Goal: Communication & Community: Answer question/provide support

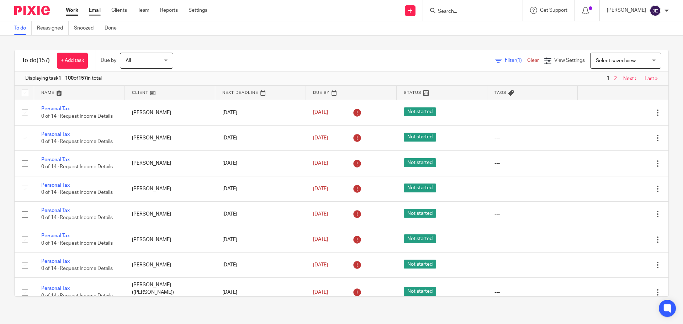
click at [95, 10] on link "Email" at bounding box center [95, 10] width 12 height 7
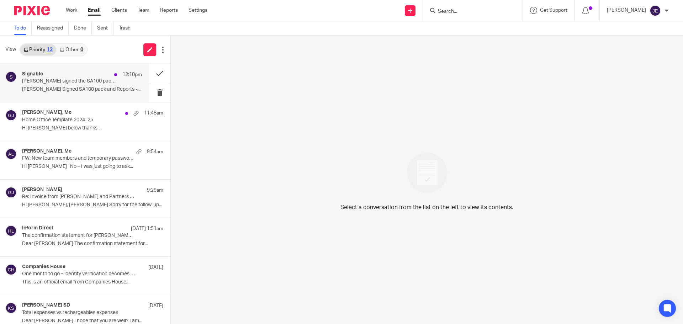
click at [86, 75] on div "Signable 12:10pm" at bounding box center [82, 74] width 120 height 7
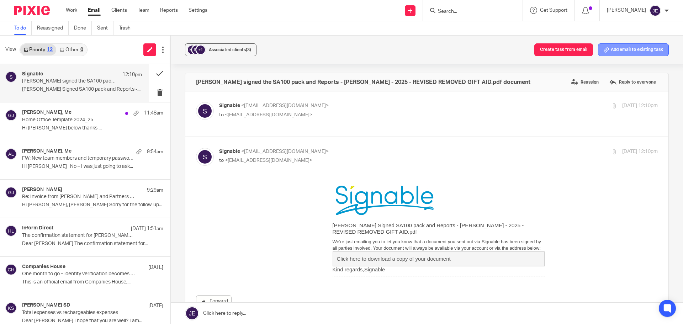
click at [629, 52] on button "Add email to existing task" at bounding box center [633, 49] width 71 height 13
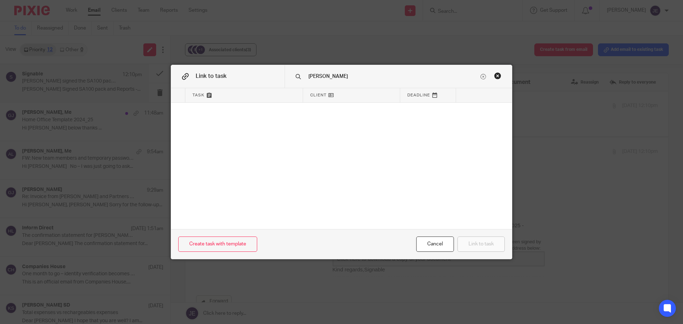
type input "roger"
click at [495, 75] on div "Close this dialog window" at bounding box center [497, 75] width 7 height 7
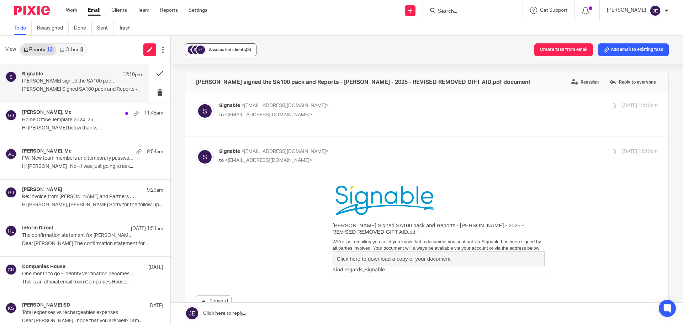
click at [221, 50] on span "Associated clients (3)" at bounding box center [230, 50] width 42 height 4
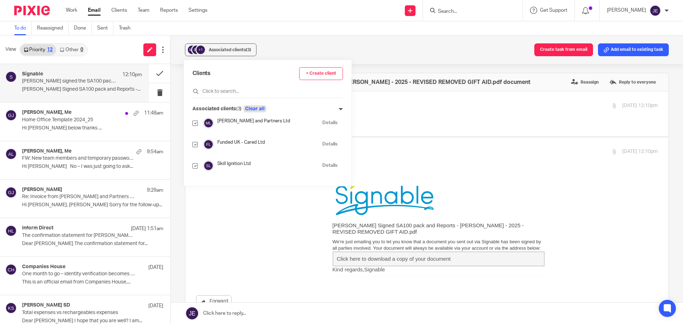
click at [256, 108] on button "Clear all" at bounding box center [254, 108] width 23 height 7
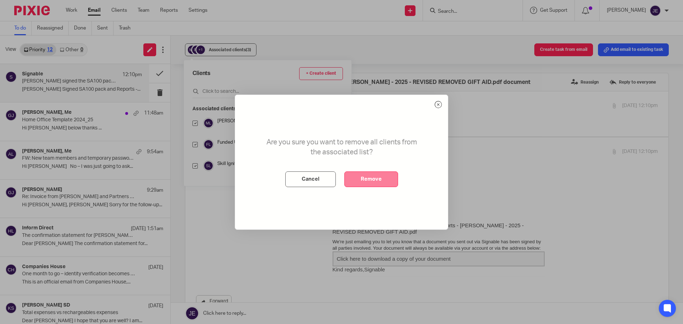
click at [380, 176] on button "Remove" at bounding box center [371, 179] width 54 height 16
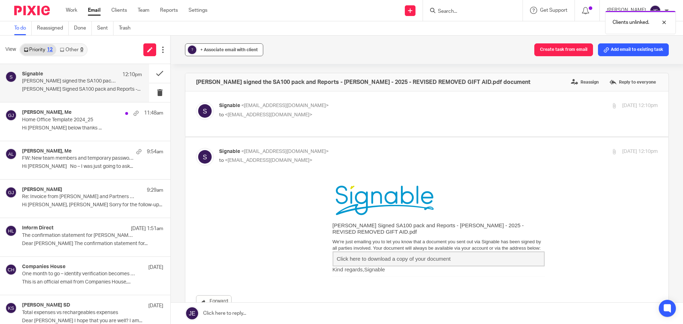
click at [222, 50] on span "+ Associate email with client" at bounding box center [229, 50] width 58 height 4
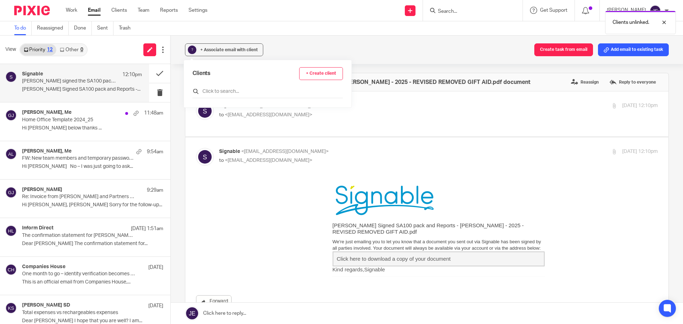
click at [225, 89] on input "text" at bounding box center [267, 91] width 150 height 7
type input "carole"
click at [194, 122] on input "checkbox" at bounding box center [194, 123] width 5 height 5
checkbox input "true"
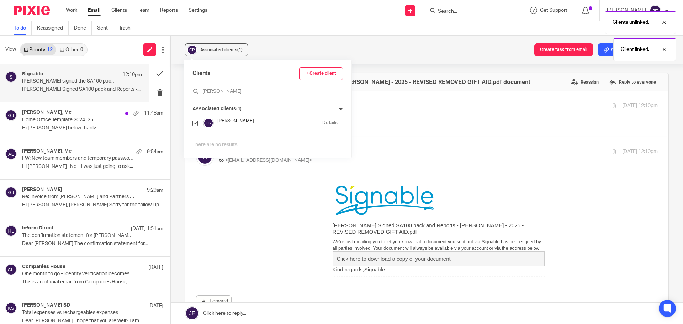
click at [305, 39] on div "Associated clients (1) Create task from email Add email to existing task" at bounding box center [427, 50] width 512 height 28
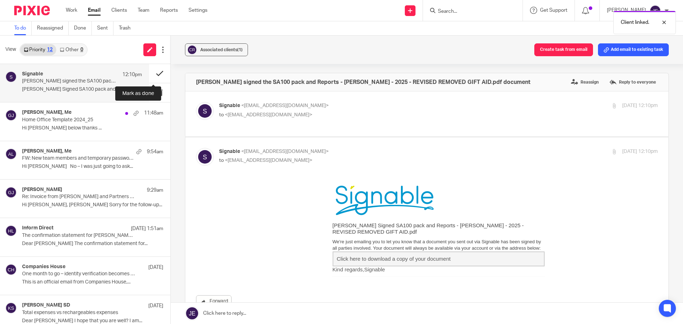
click at [149, 76] on button at bounding box center [159, 73] width 21 height 19
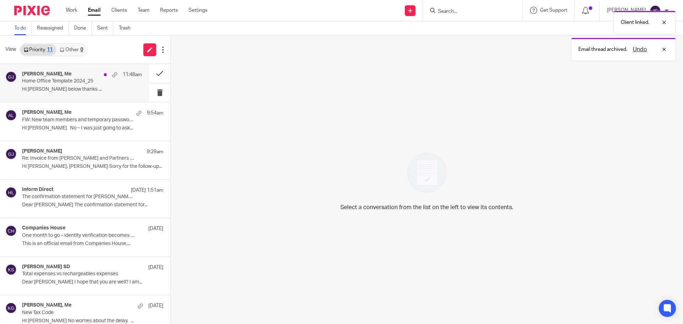
click at [41, 78] on div "Graham James, Me 11:48am" at bounding box center [82, 74] width 120 height 7
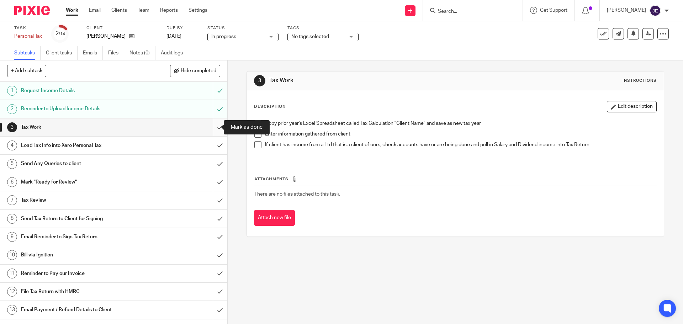
click at [214, 129] on input "submit" at bounding box center [113, 127] width 227 height 18
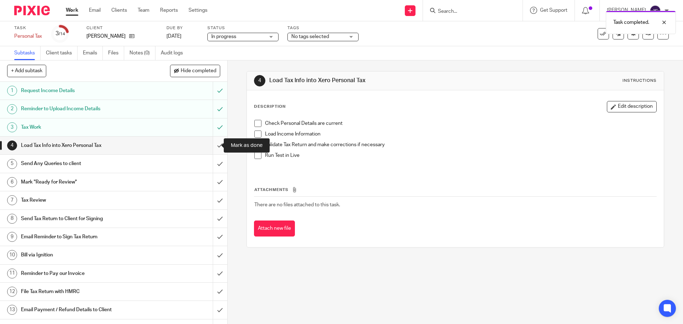
click at [212, 145] on input "submit" at bounding box center [113, 146] width 227 height 18
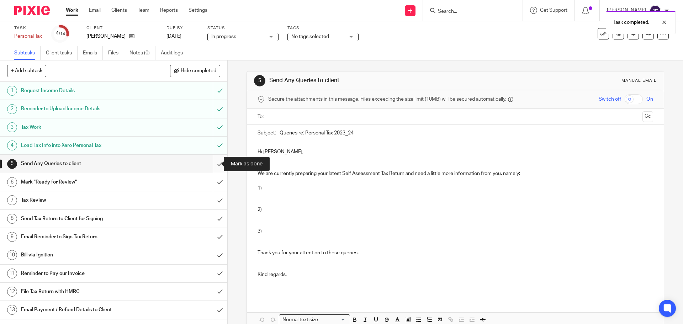
click at [214, 161] on input "submit" at bounding box center [113, 164] width 227 height 18
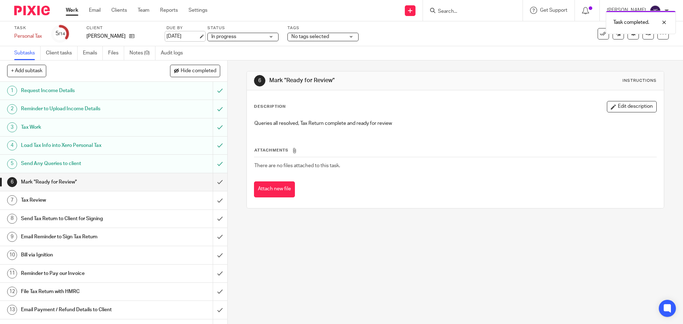
click at [199, 36] on link "26 Sep 2025" at bounding box center [182, 36] width 32 height 7
click at [216, 179] on input "submit" at bounding box center [113, 182] width 227 height 18
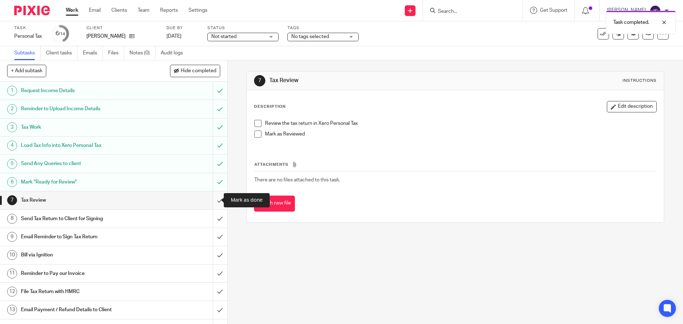
click at [214, 201] on input "submit" at bounding box center [113, 200] width 227 height 18
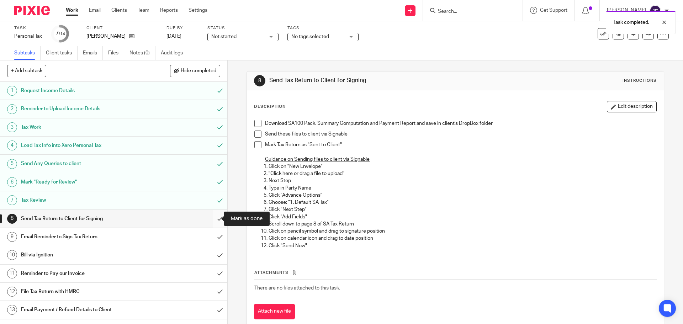
click at [209, 215] on input "submit" at bounding box center [113, 219] width 227 height 18
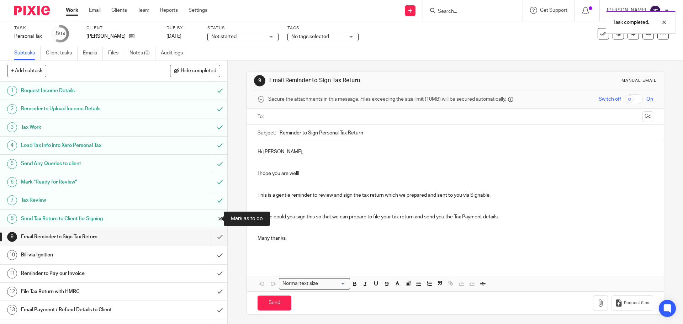
click at [211, 218] on input "submit" at bounding box center [113, 219] width 227 height 18
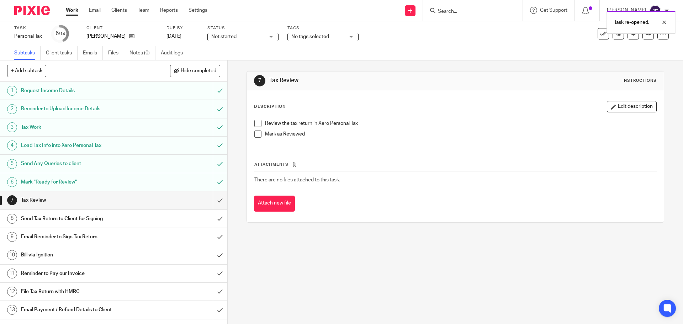
click at [213, 182] on input "submit" at bounding box center [113, 182] width 227 height 18
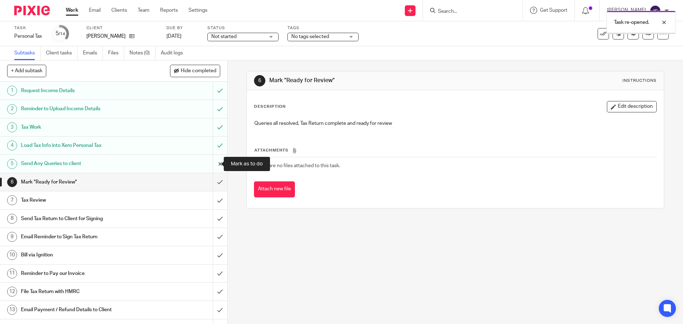
click at [213, 167] on input "submit" at bounding box center [113, 164] width 227 height 18
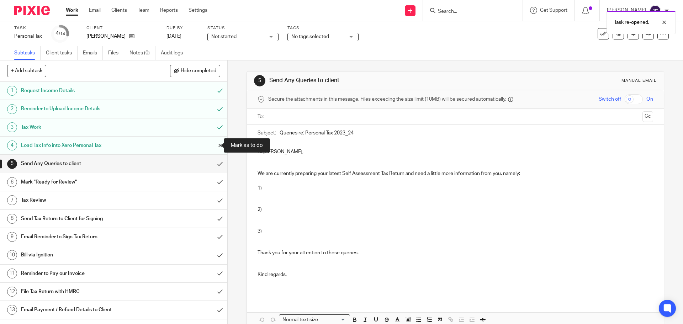
click at [213, 145] on input "submit" at bounding box center [113, 146] width 227 height 18
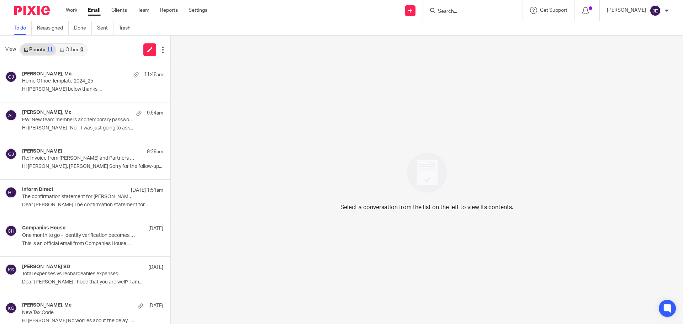
click at [464, 10] on input "Search" at bounding box center [469, 12] width 64 height 6
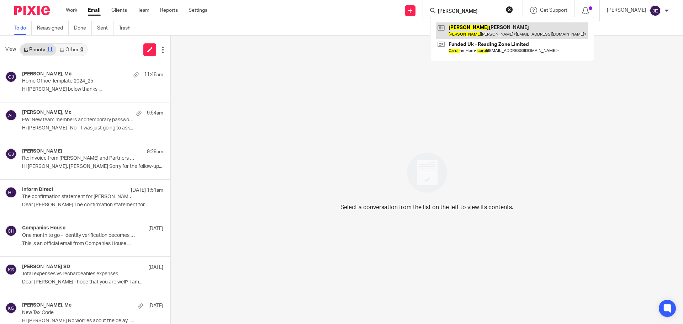
type input "carole"
click at [463, 26] on link at bounding box center [512, 30] width 153 height 16
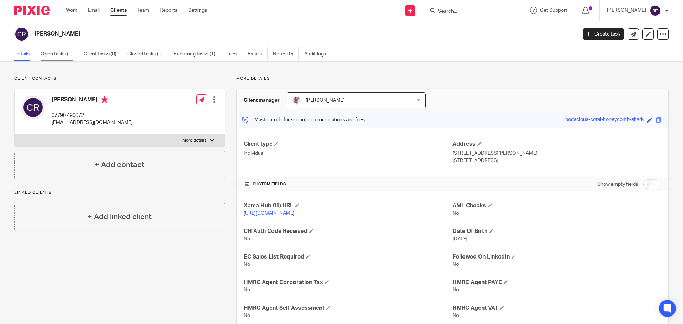
click at [66, 53] on link "Open tasks (1)" at bounding box center [60, 54] width 38 height 14
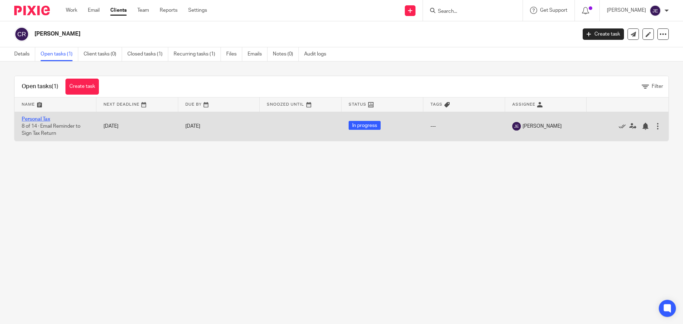
click at [44, 120] on link "Personal Tax" at bounding box center [36, 119] width 28 height 5
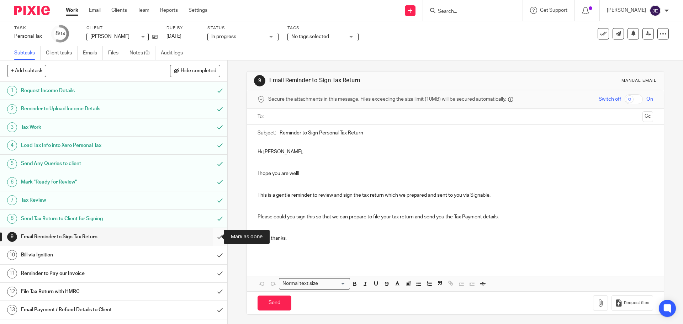
click at [212, 237] on input "submit" at bounding box center [113, 237] width 227 height 18
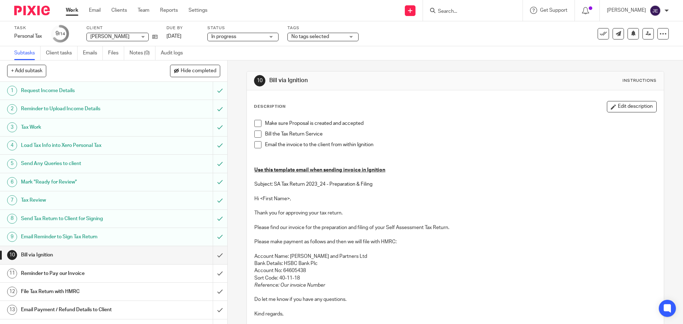
click at [256, 123] on span at bounding box center [257, 123] width 7 height 7
click at [256, 135] on span at bounding box center [257, 134] width 7 height 7
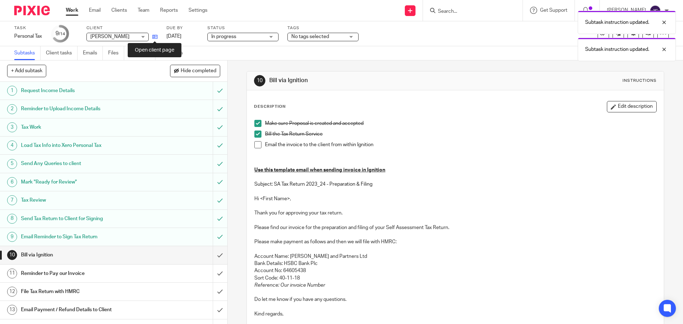
click at [156, 36] on icon at bounding box center [154, 36] width 5 height 5
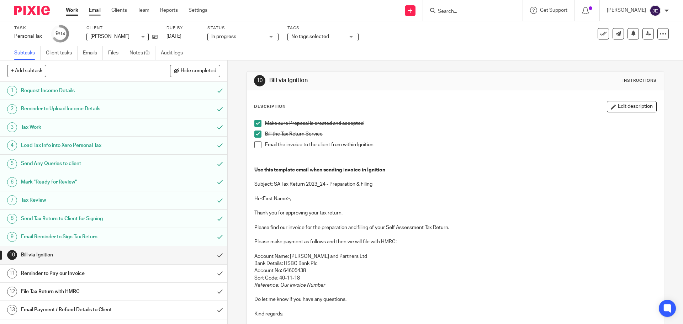
click at [93, 11] on link "Email" at bounding box center [95, 10] width 12 height 7
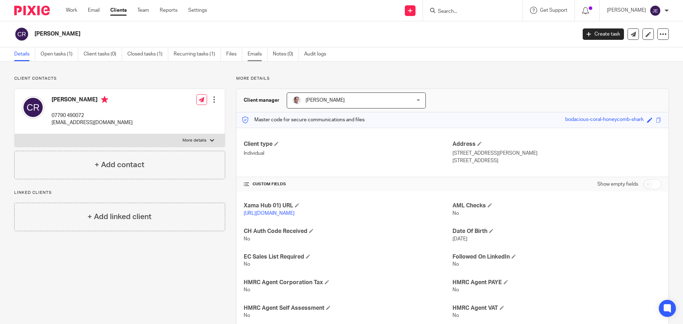
click at [251, 53] on link "Emails" at bounding box center [258, 54] width 20 height 14
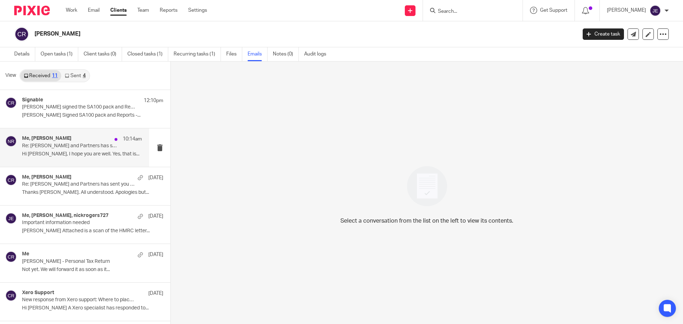
click at [111, 137] on div "10:14am" at bounding box center [126, 139] width 31 height 7
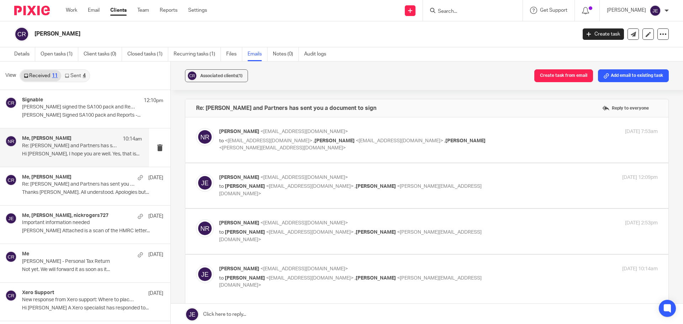
scroll to position [213, 0]
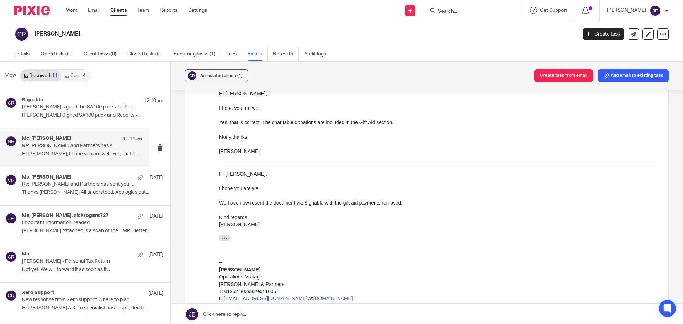
click at [281, 313] on link at bounding box center [427, 314] width 512 height 21
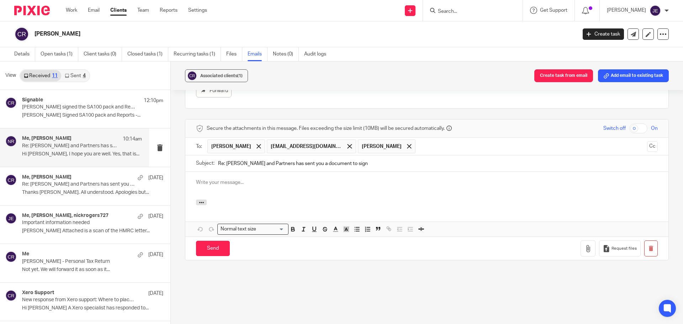
scroll to position [0, 0]
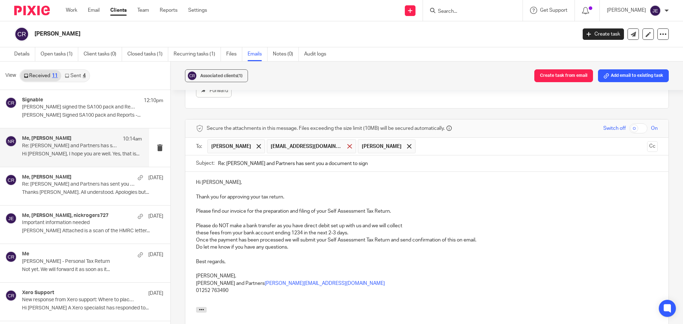
click at [347, 146] on span at bounding box center [349, 146] width 5 height 5
click at [316, 145] on span at bounding box center [318, 146] width 5 height 5
click at [206, 181] on span "Hi Burt," at bounding box center [219, 182] width 46 height 5
click at [194, 233] on div "Hi Carole, Thank you for approving your tax return. Please find our invoice for…" at bounding box center [426, 239] width 483 height 135
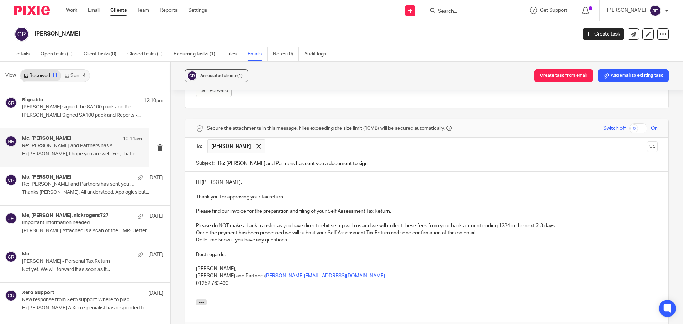
click at [510, 223] on span "Please do NOT make a bank transfer as you have direct debit set up with us and …" at bounding box center [376, 225] width 360 height 5
click at [196, 233] on span "Once the payment has been processed we will submit your Self Assessment Tax Ret…" at bounding box center [336, 233] width 280 height 5
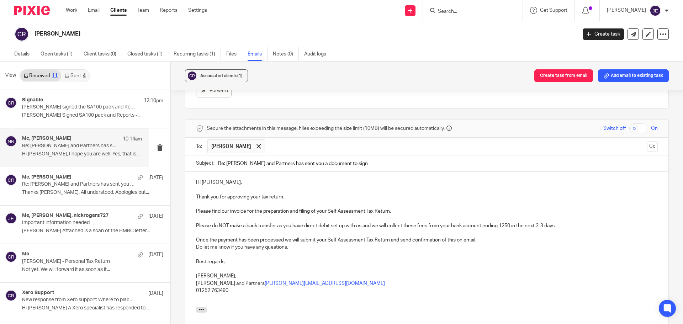
click at [196, 247] on span "Do let me know if you have any questions." at bounding box center [242, 247] width 92 height 5
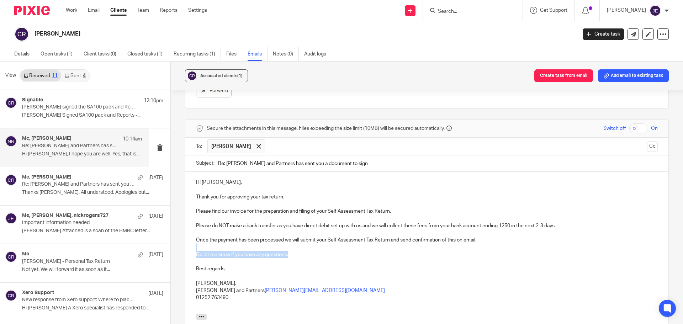
drag, startPoint x: 295, startPoint y: 256, endPoint x: 192, endPoint y: 247, distance: 103.6
click at [192, 247] on div "Hi Carole, Thank you for approving your tax return. Please find our invoice for…" at bounding box center [426, 243] width 483 height 142
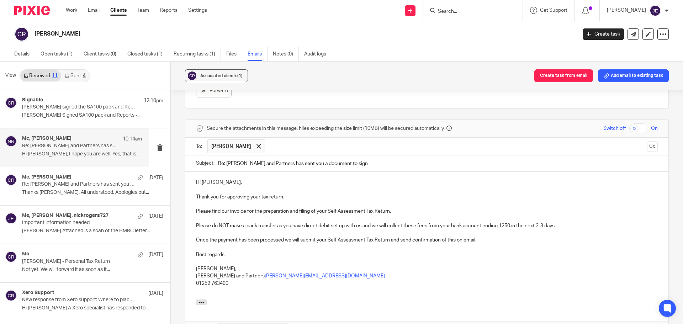
click at [200, 254] on span "Best regards," at bounding box center [211, 254] width 30 height 5
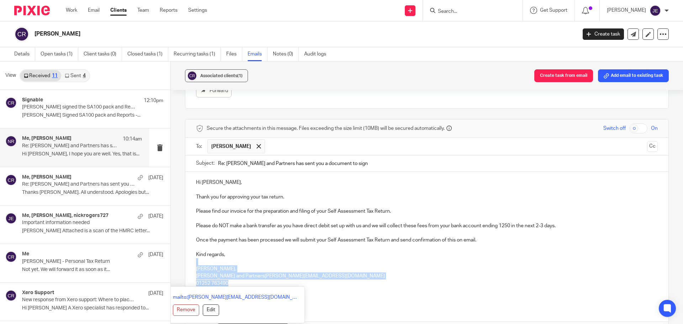
drag, startPoint x: 234, startPoint y: 284, endPoint x: 190, endPoint y: 260, distance: 50.0
click at [190, 260] on div "Hi Carole, Thank you for approving your tax return. Please find our invoice for…" at bounding box center [426, 236] width 483 height 128
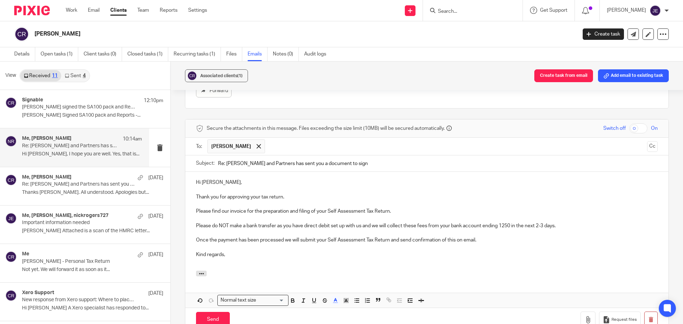
click at [200, 265] on p at bounding box center [427, 261] width 462 height 7
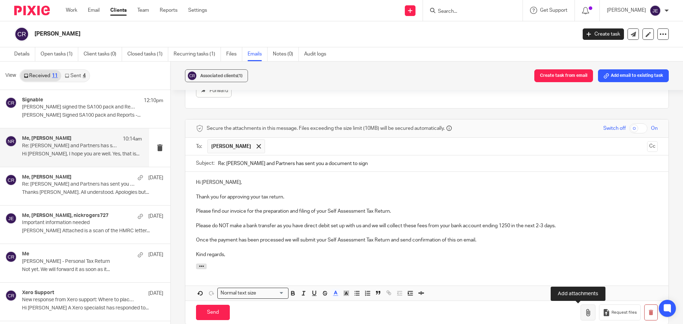
click at [584, 314] on icon "button" at bounding box center [587, 312] width 7 height 7
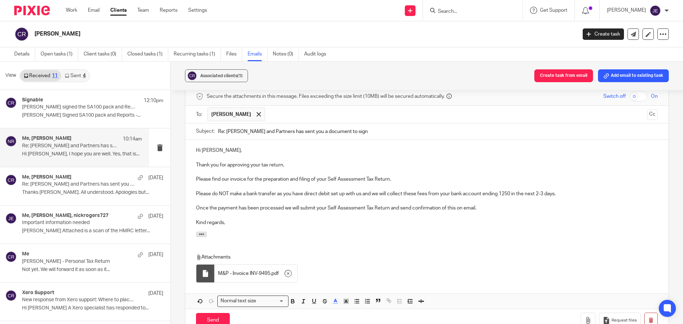
scroll to position [792, 0]
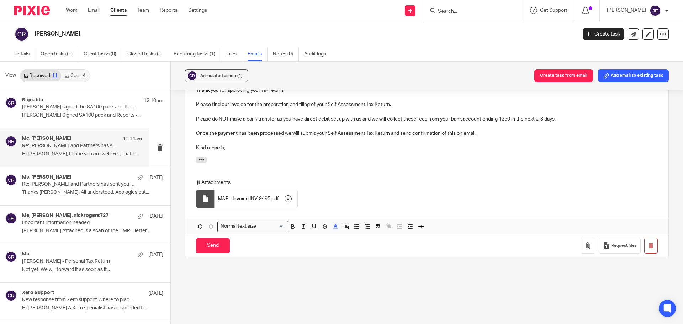
click at [272, 160] on div at bounding box center [426, 161] width 483 height 8
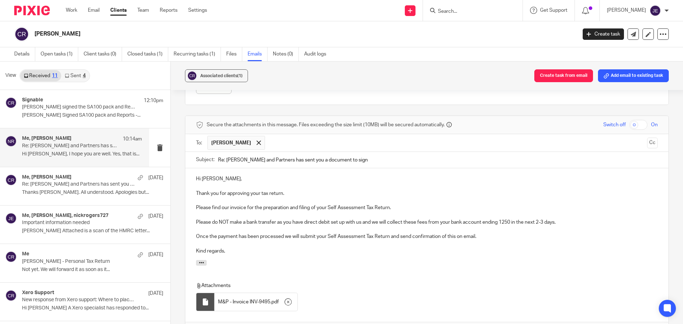
scroll to position [686, 0]
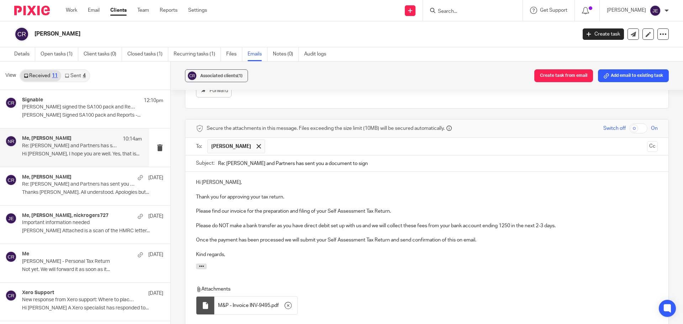
click at [196, 255] on span "Kind regards," at bounding box center [210, 254] width 29 height 5
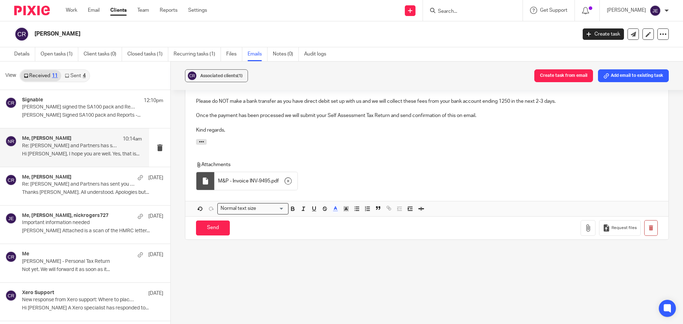
scroll to position [817, 0]
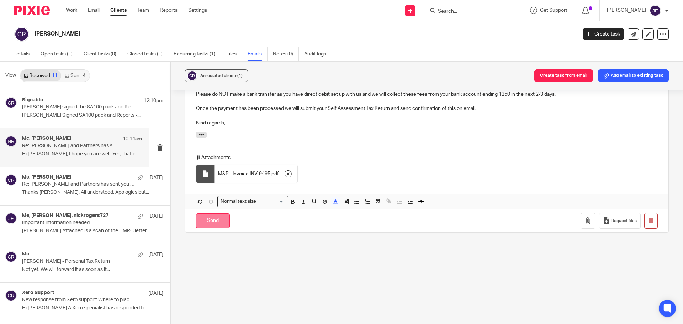
click at [214, 215] on input "Send" at bounding box center [213, 220] width 34 height 15
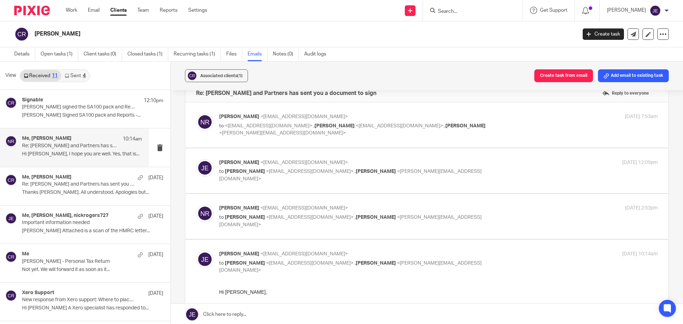
scroll to position [0, 0]
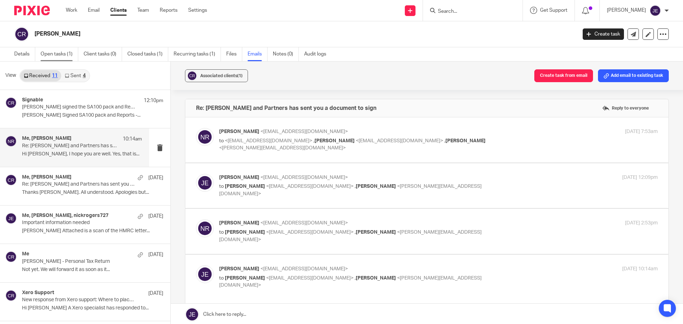
click at [61, 56] on link "Open tasks (1)" at bounding box center [60, 54] width 38 height 14
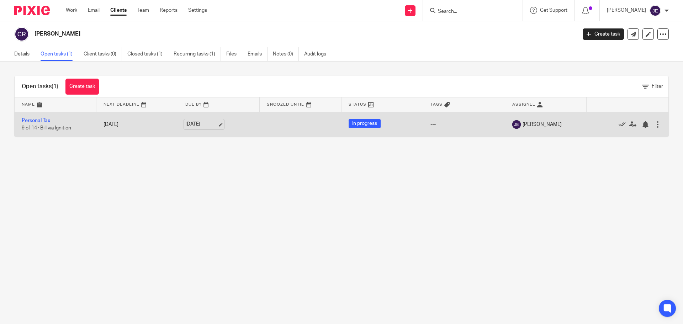
click at [216, 123] on link "[DATE]" at bounding box center [201, 124] width 32 height 7
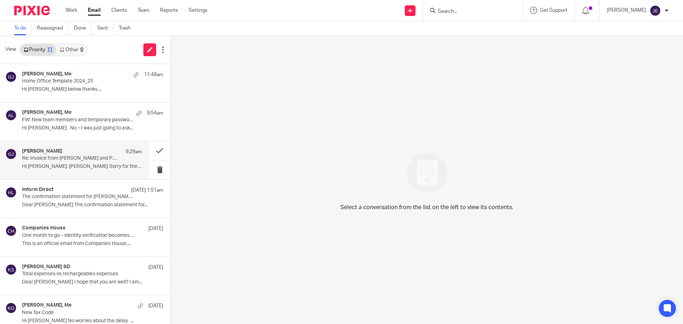
click at [76, 160] on p "Re: Invoice from [PERSON_NAME] and Partners for [PERSON_NAME] Consulting Ltd (#…" at bounding box center [70, 158] width 96 height 6
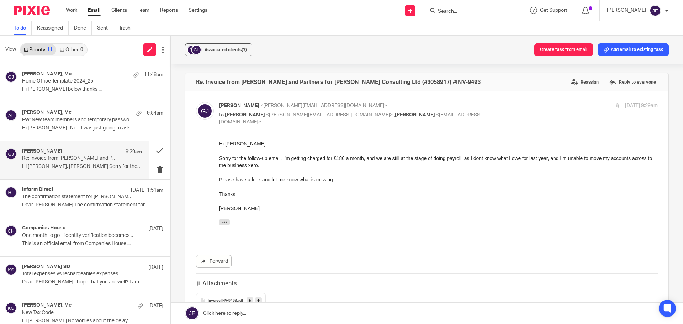
click at [65, 48] on link "Other 0" at bounding box center [71, 49] width 30 height 11
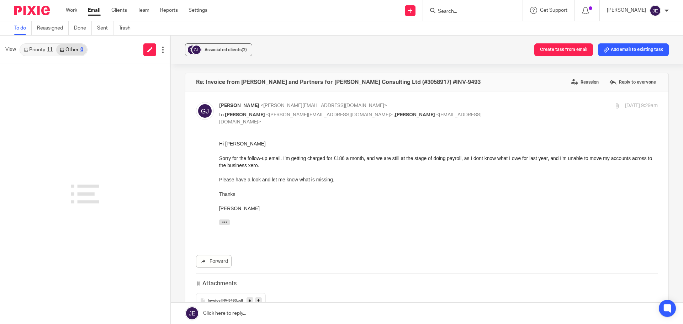
click at [38, 45] on link "Priority 11" at bounding box center [38, 49] width 36 height 11
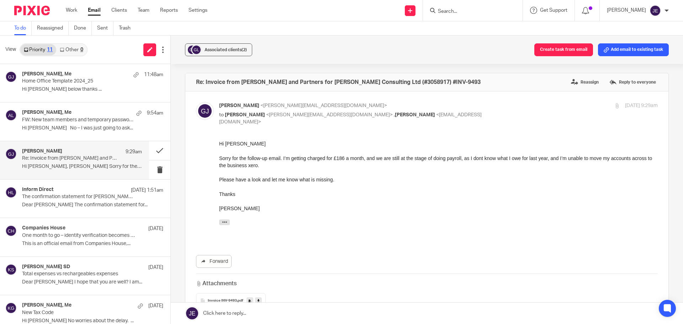
click at [87, 154] on div "[PERSON_NAME] 9:29am" at bounding box center [82, 151] width 120 height 7
click at [85, 90] on p "Hi [PERSON_NAME] below thanks ..." at bounding box center [82, 89] width 120 height 6
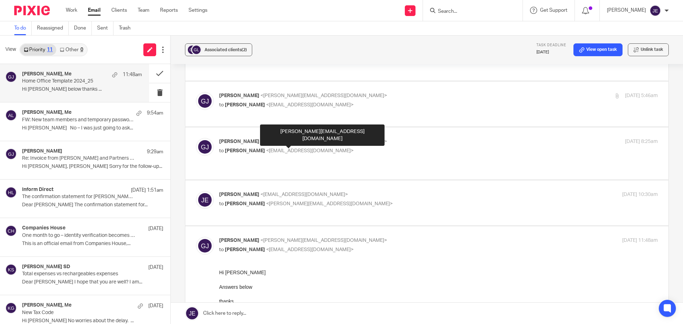
scroll to position [800, 0]
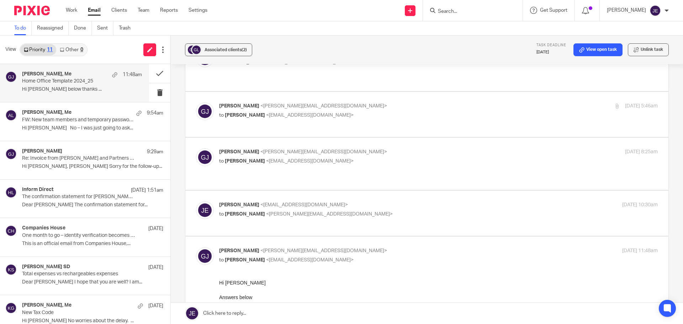
click at [375, 201] on div "[PERSON_NAME] <[EMAIL_ADDRESS][DOMAIN_NAME]> to [PERSON_NAME] <[PERSON_NAME][EM…" at bounding box center [365, 209] width 292 height 16
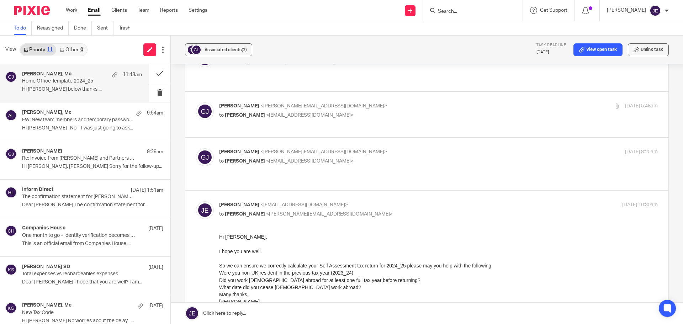
scroll to position [0, 0]
click at [375, 201] on div "[PERSON_NAME] <[EMAIL_ADDRESS][DOMAIN_NAME]> to [PERSON_NAME] <[PERSON_NAME][EM…" at bounding box center [365, 209] width 292 height 16
checkbox input "false"
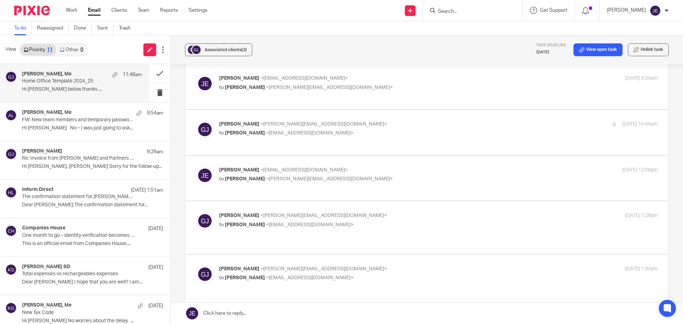
scroll to position [409, 0]
